Goal: Contribute content: Contribute content

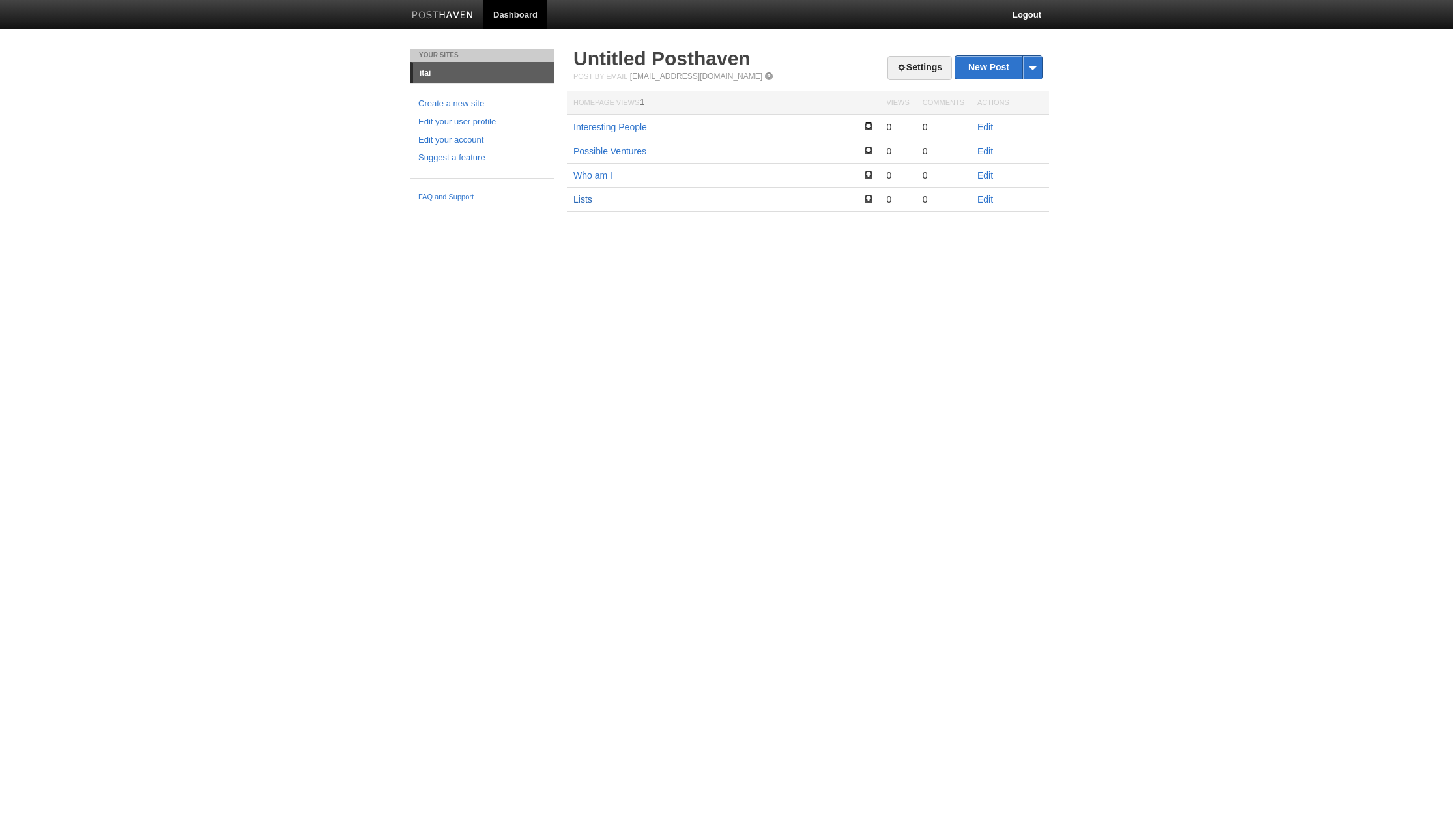
click at [588, 200] on link "Lists" at bounding box center [583, 199] width 19 height 10
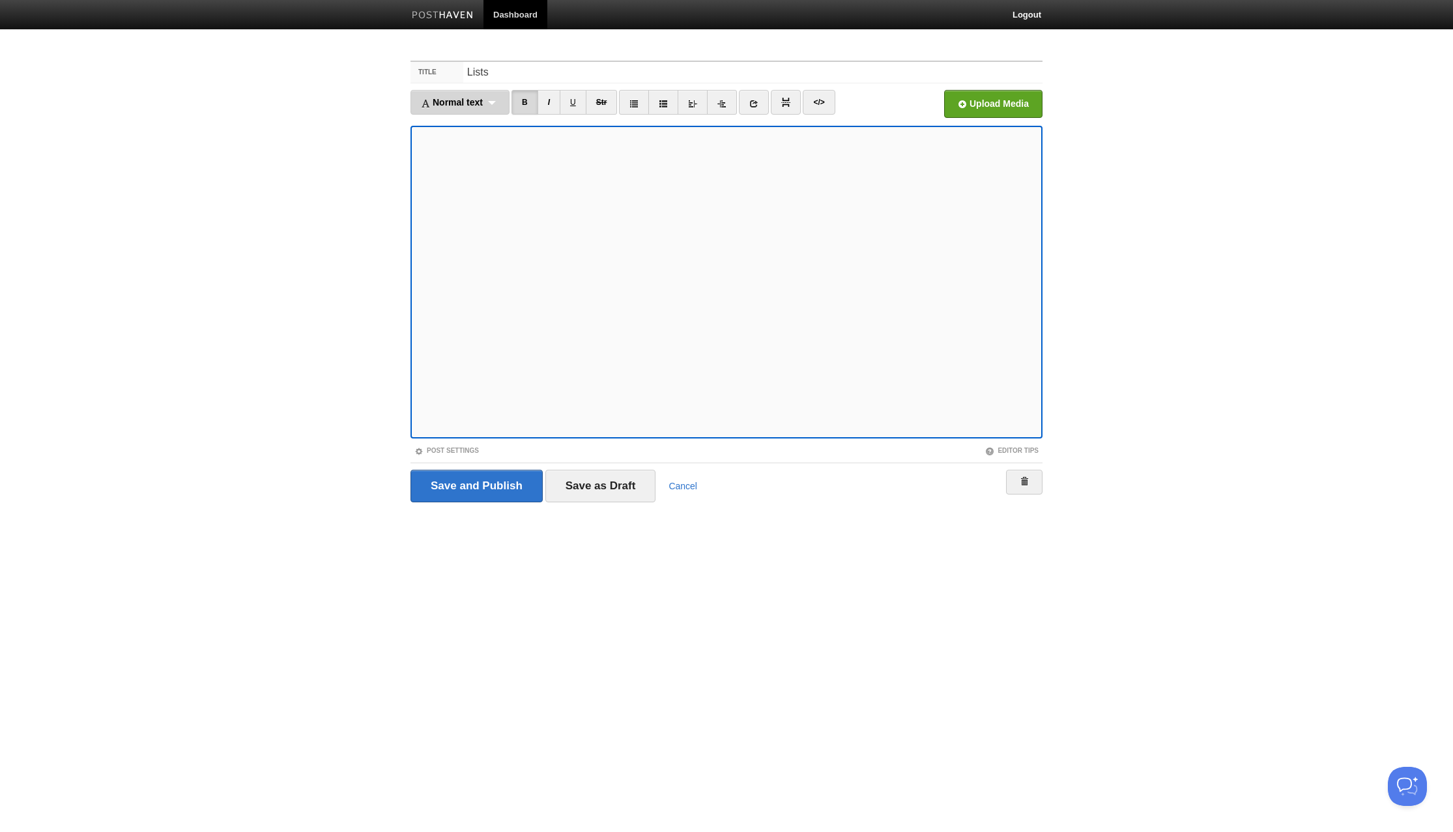
click at [476, 106] on span "Normal text" at bounding box center [452, 102] width 62 height 10
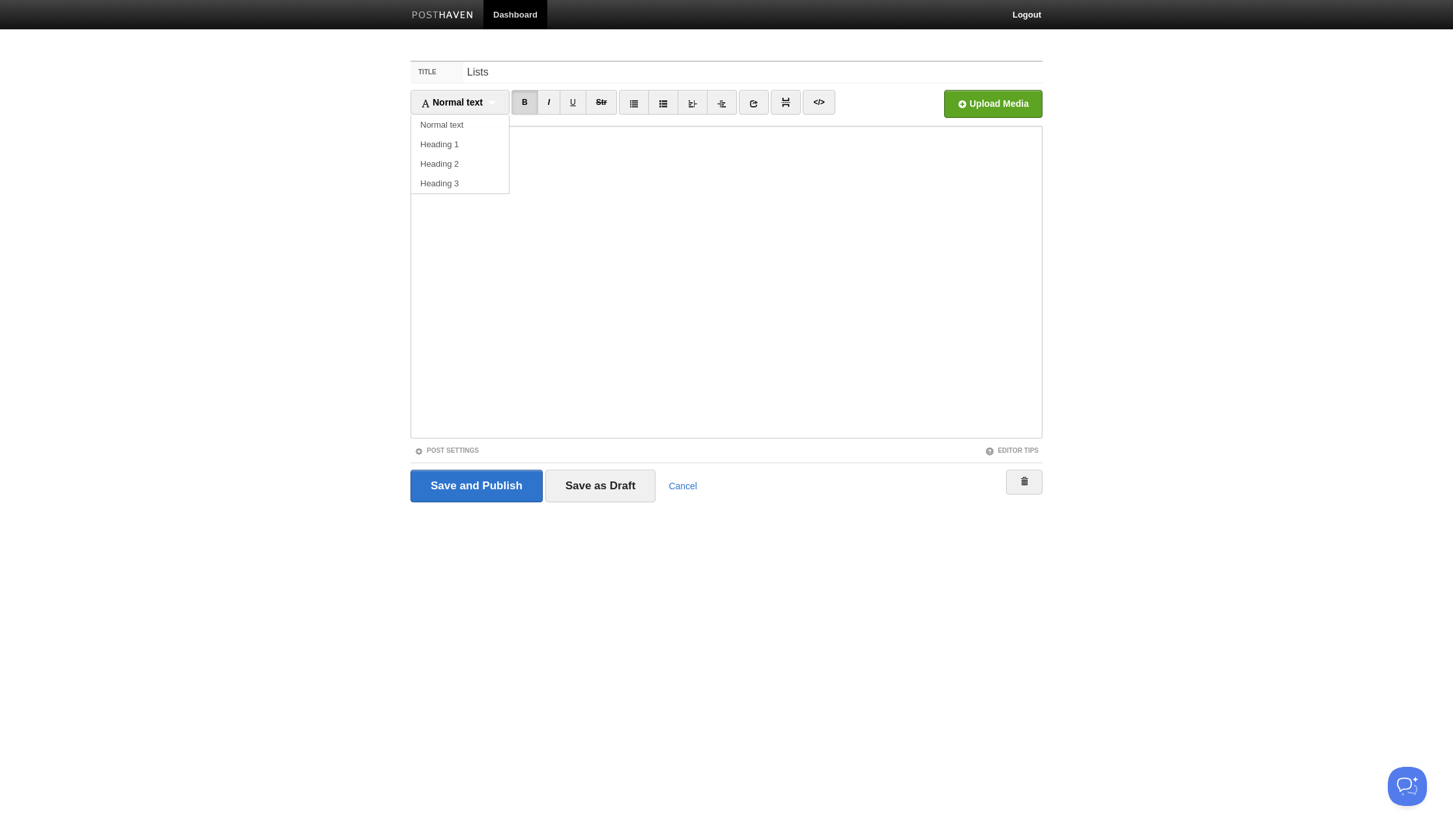
click at [370, 174] on body "Dashboard Logout Your Sites itai Create a new site Edit your user profile Edit …" at bounding box center [726, 275] width 1453 height 551
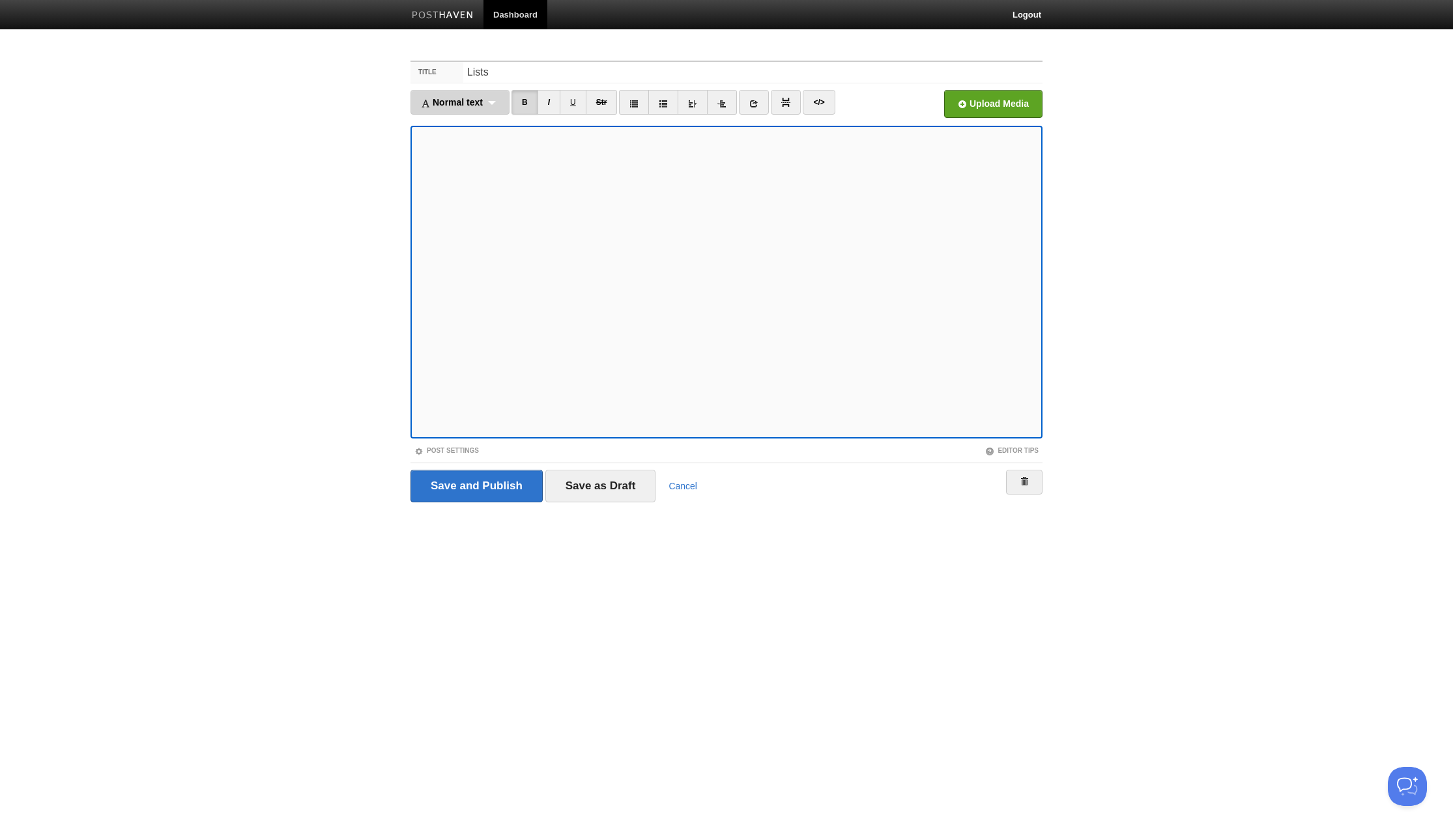
click at [460, 105] on span "Normal text" at bounding box center [452, 102] width 62 height 10
click at [454, 178] on link "Heading 3" at bounding box center [460, 184] width 98 height 20
click at [446, 109] on div "Heading 3 Normal text Heading 1 Heading 2 Heading 3" at bounding box center [451, 102] width 81 height 25
click at [448, 166] on link "Heading 2" at bounding box center [451, 164] width 80 height 20
click at [450, 98] on span "Heading 2" at bounding box center [443, 102] width 44 height 10
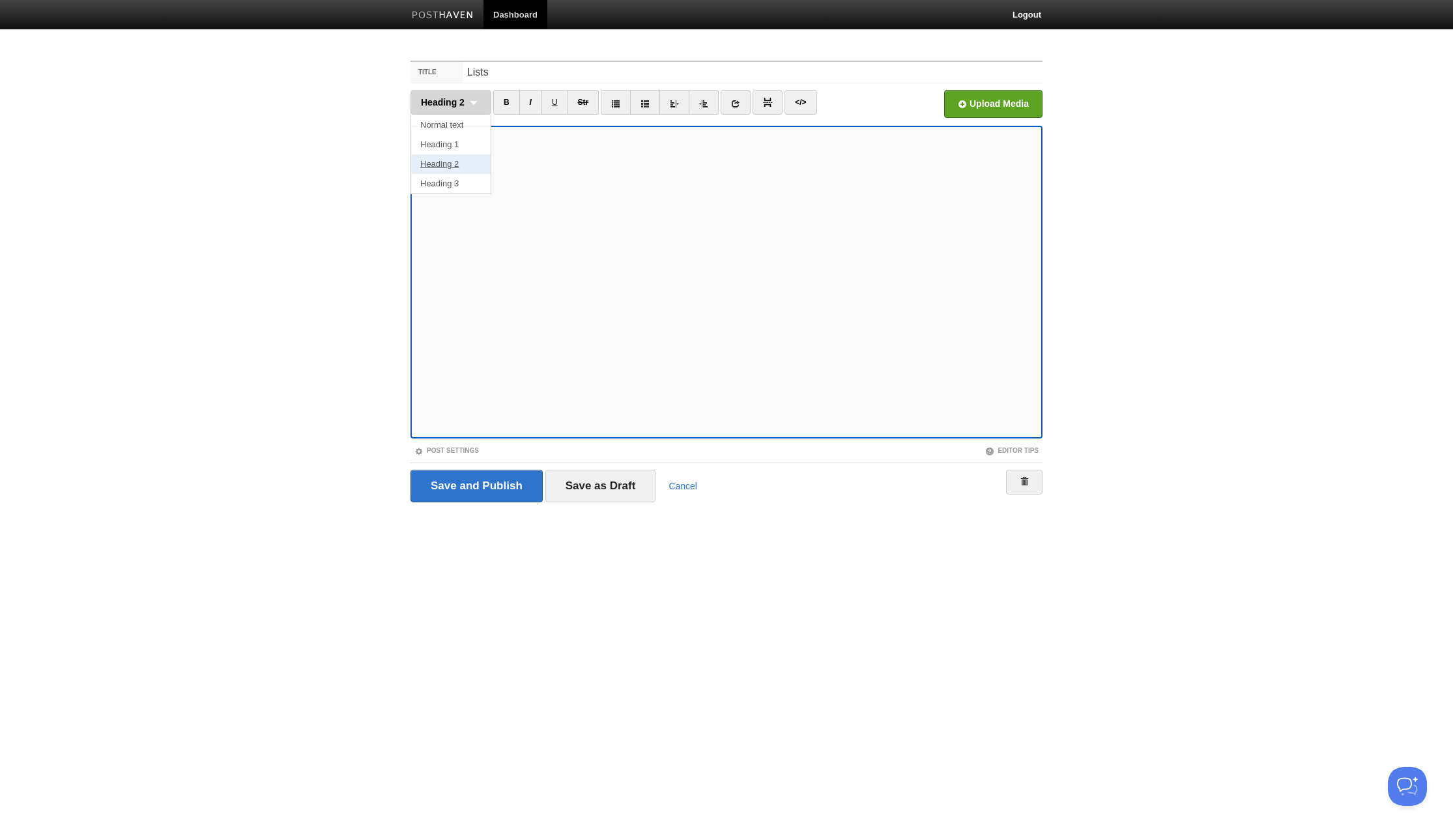
click at [451, 158] on link "Heading 2" at bounding box center [451, 164] width 80 height 20
click at [452, 102] on span "Heading 2" at bounding box center [443, 102] width 44 height 10
click at [458, 160] on link "Heading 2" at bounding box center [451, 164] width 80 height 20
click at [451, 110] on div "Heading 2 Normal text Heading 1 Heading 2 Heading 3" at bounding box center [451, 102] width 81 height 25
click at [451, 156] on link "Heading 2" at bounding box center [451, 164] width 80 height 20
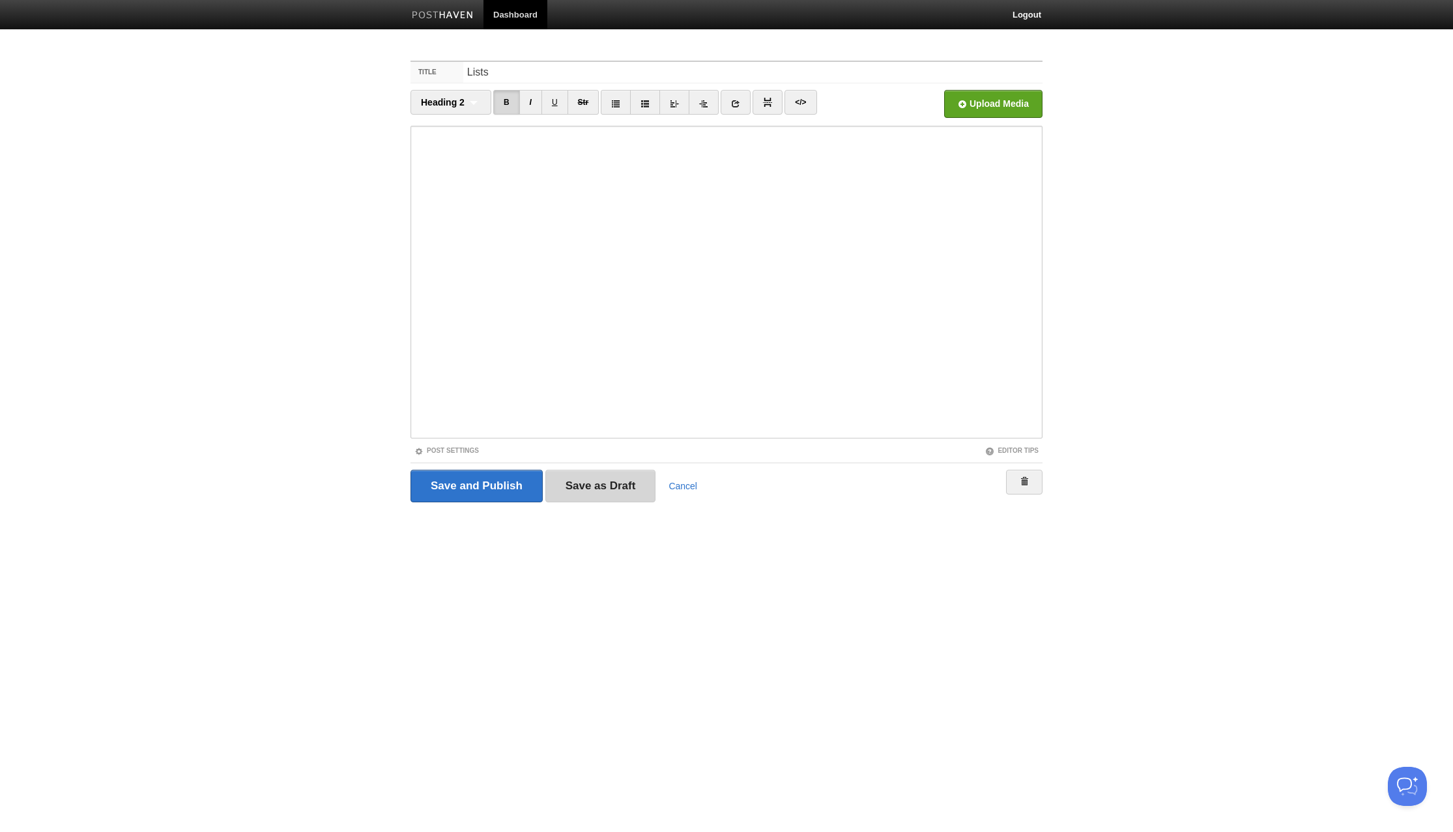
click at [571, 487] on input "Save as Draft" at bounding box center [600, 486] width 111 height 33
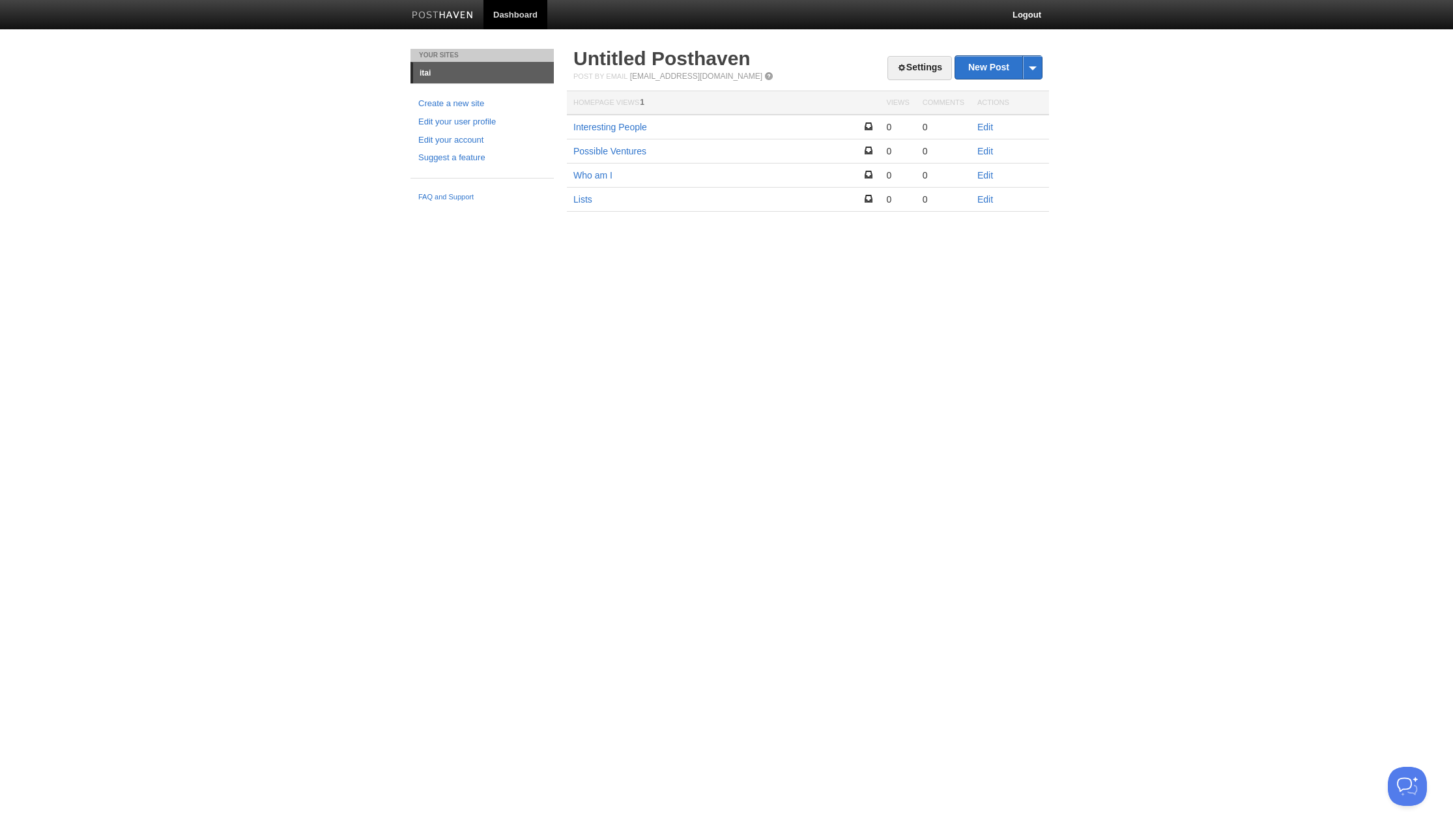
click at [736, 237] on div "Settings New Post by Web by Email Untitled Posthaven Post by Email post@itai.po…" at bounding box center [808, 149] width 489 height 201
